Goal: Find specific page/section: Find specific page/section

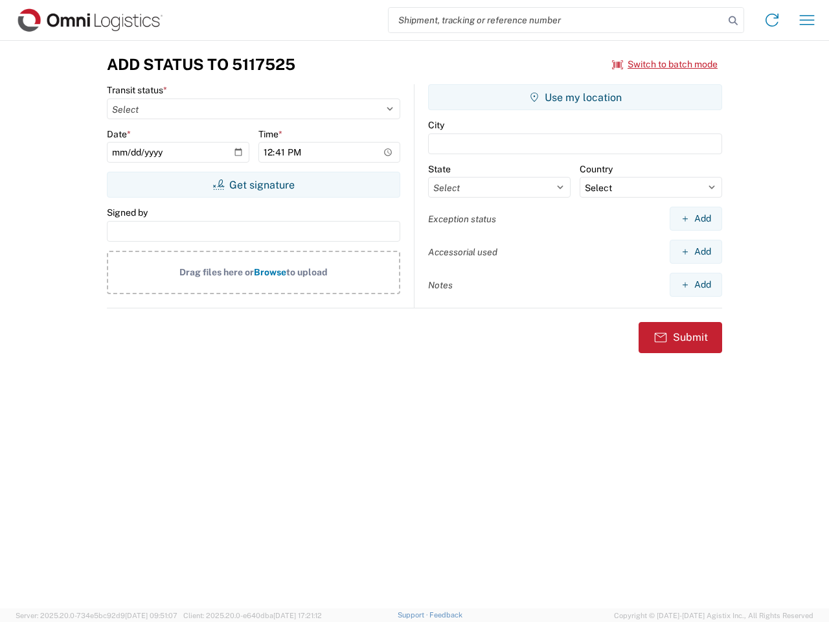
click at [556, 20] on input "search" at bounding box center [557, 20] width 336 height 25
click at [733, 21] on icon at bounding box center [733, 21] width 18 height 18
click at [772, 20] on icon at bounding box center [772, 20] width 21 height 21
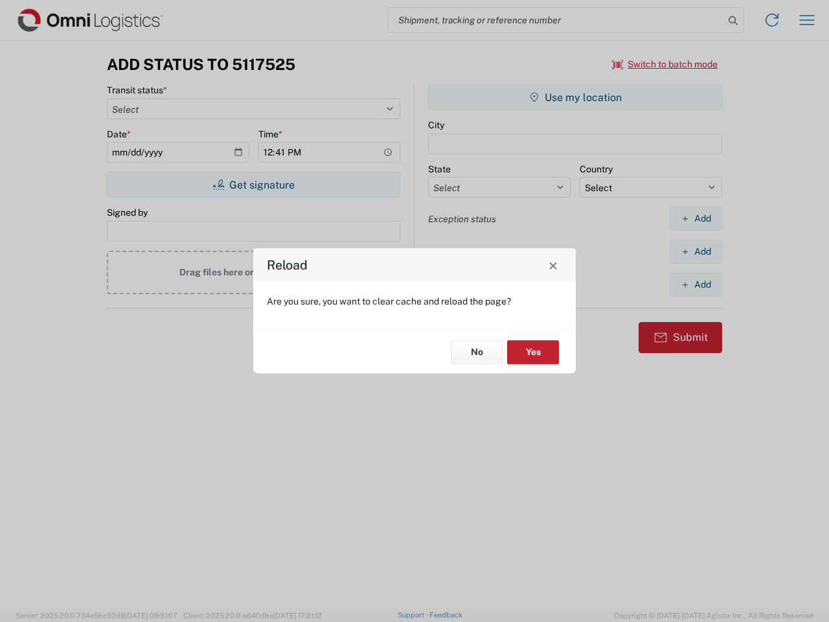
click at [807, 20] on div "Reload Are you sure, you want to clear cache and reload the page? No Yes" at bounding box center [414, 311] width 829 height 622
click at [665, 64] on div "Reload Are you sure, you want to clear cache and reload the page? No Yes" at bounding box center [414, 311] width 829 height 622
click at [253, 185] on div "Reload Are you sure, you want to clear cache and reload the page? No Yes" at bounding box center [414, 311] width 829 height 622
click at [575, 97] on div "Reload Are you sure, you want to clear cache and reload the page? No Yes" at bounding box center [414, 311] width 829 height 622
click at [696, 218] on div "Reload Are you sure, you want to clear cache and reload the page? No Yes" at bounding box center [414, 311] width 829 height 622
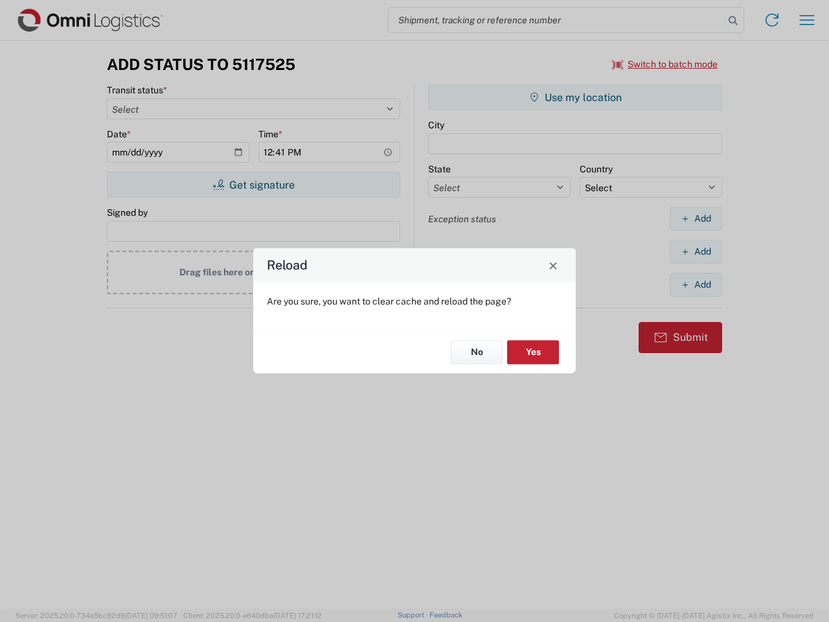
click at [696, 251] on div "Reload Are you sure, you want to clear cache and reload the page? No Yes" at bounding box center [414, 311] width 829 height 622
click at [696, 284] on div "Reload Are you sure, you want to clear cache and reload the page? No Yes" at bounding box center [414, 311] width 829 height 622
